Goal: Find specific page/section: Find specific page/section

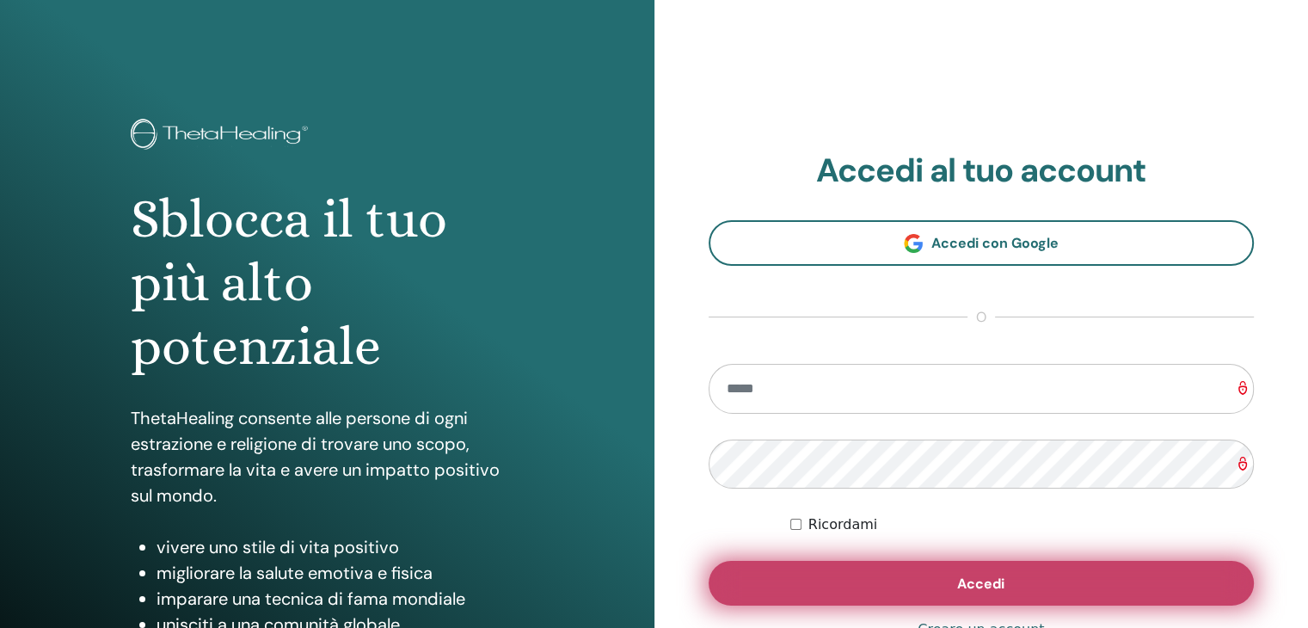
type input "**********"
click at [939, 587] on button "Accedi" at bounding box center [982, 583] width 546 height 45
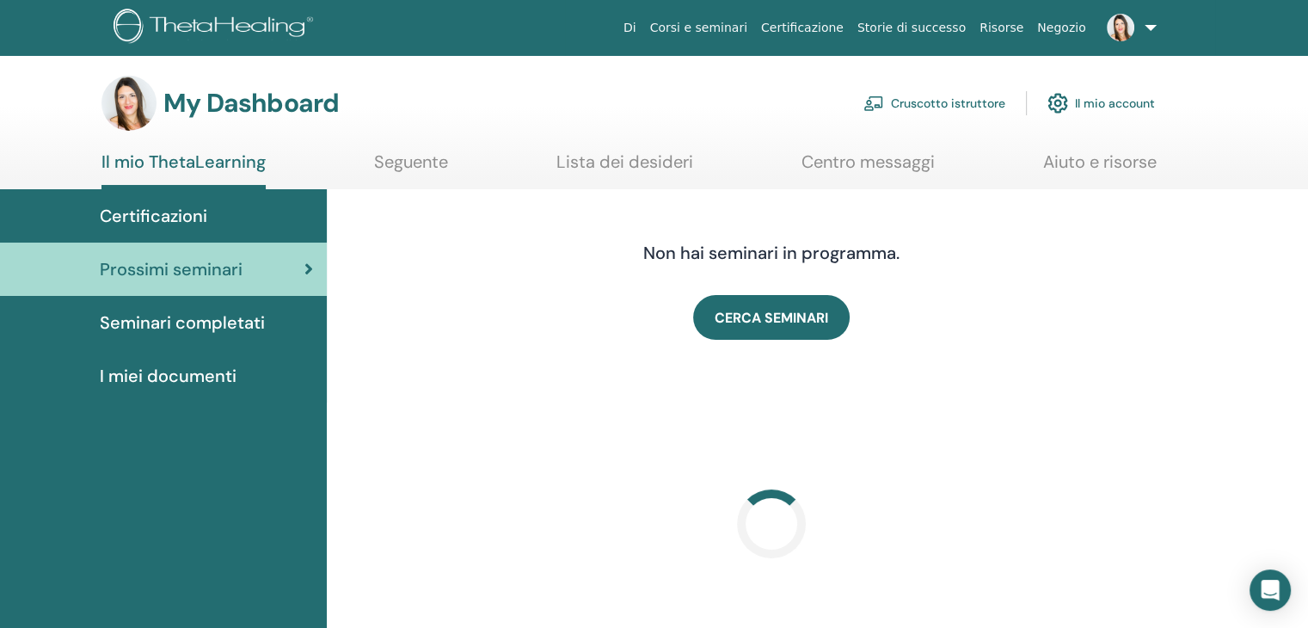
click at [946, 102] on link "Cruscotto istruttore" at bounding box center [935, 103] width 142 height 38
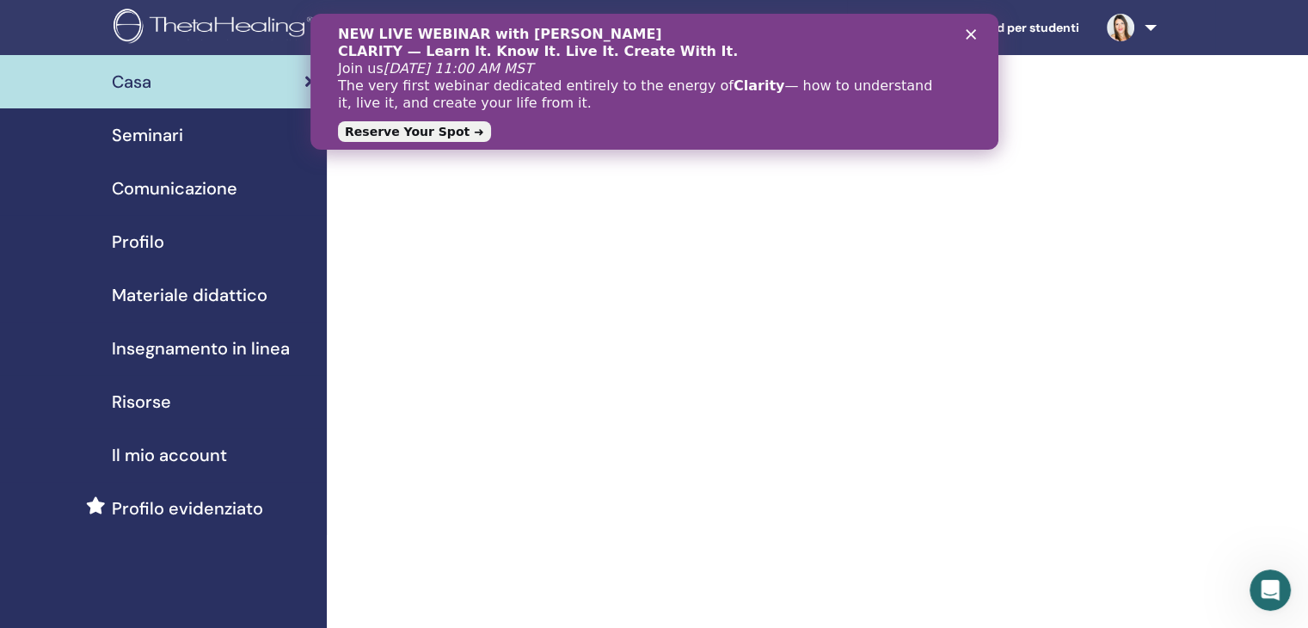
click at [162, 138] on span "Seminari" at bounding box center [147, 135] width 71 height 26
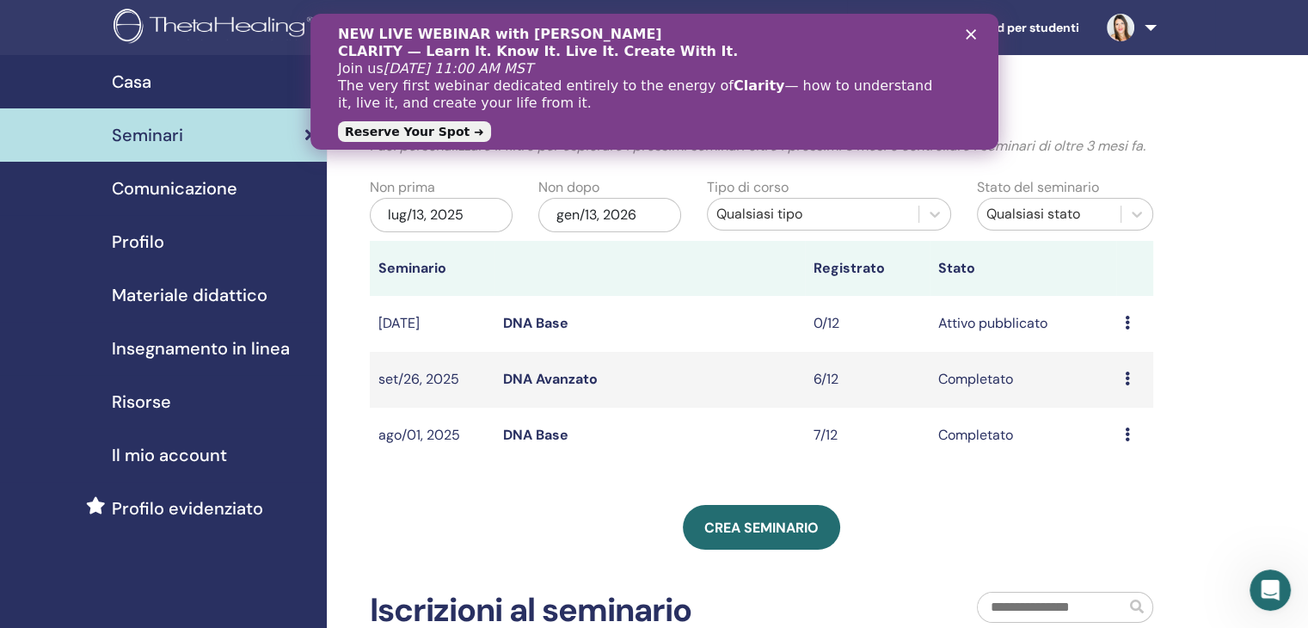
click at [1125, 322] on icon at bounding box center [1127, 323] width 5 height 14
drag, startPoint x: 1239, startPoint y: 313, endPoint x: 1178, endPoint y: 314, distance: 61.1
click at [1239, 313] on div "I miei seminari Puoi personalizzare il filtro per esplorare i prossimi seminari…" at bounding box center [818, 493] width 982 height 877
click at [526, 326] on link "DNA Base" at bounding box center [535, 323] width 65 height 18
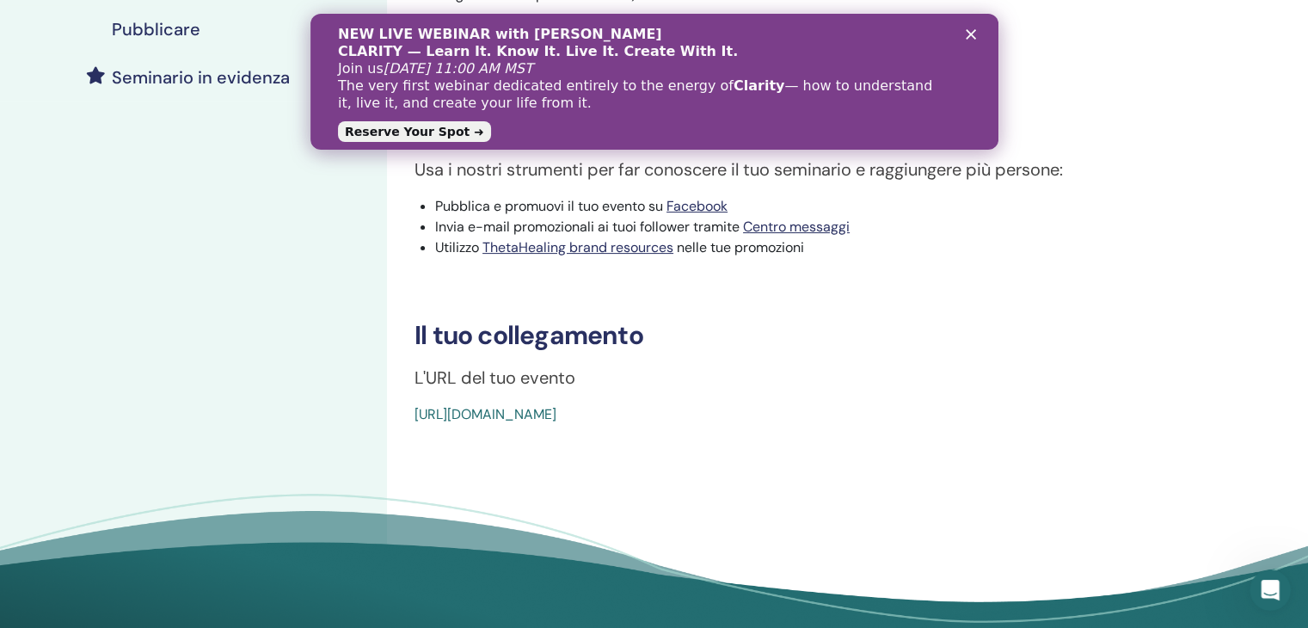
scroll to position [344, 0]
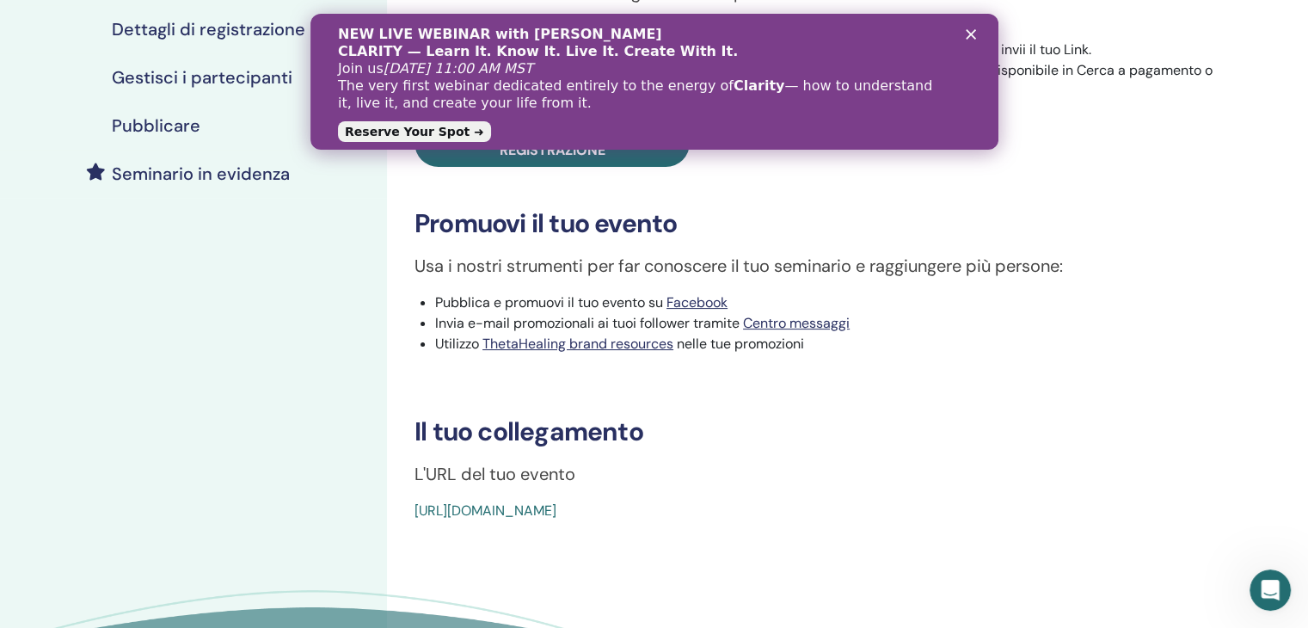
drag, startPoint x: 796, startPoint y: 514, endPoint x: 406, endPoint y: 526, distance: 389.9
click at [406, 526] on div "Basic DNA Tipo di evento Di persona Stato dell'evento Attivo pubblicato Iscrizi…" at bounding box center [823, 236] width 872 height 1051
copy link "[URL][DOMAIN_NAME]"
